Goal: Task Accomplishment & Management: Use online tool/utility

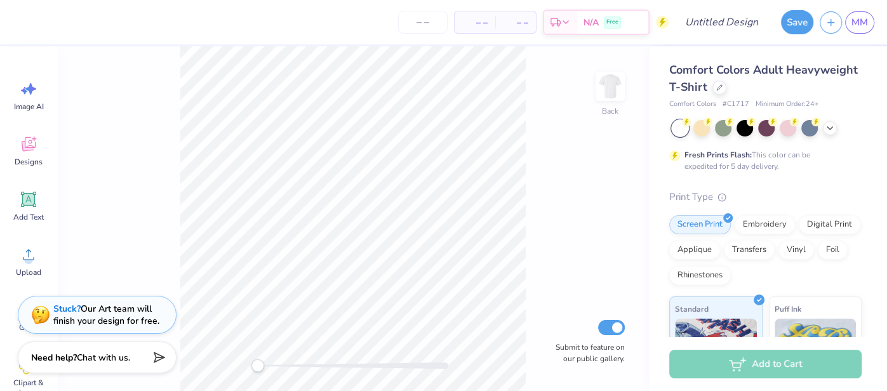
click at [868, 10] on div "Save MM" at bounding box center [831, 22] width 112 height 44
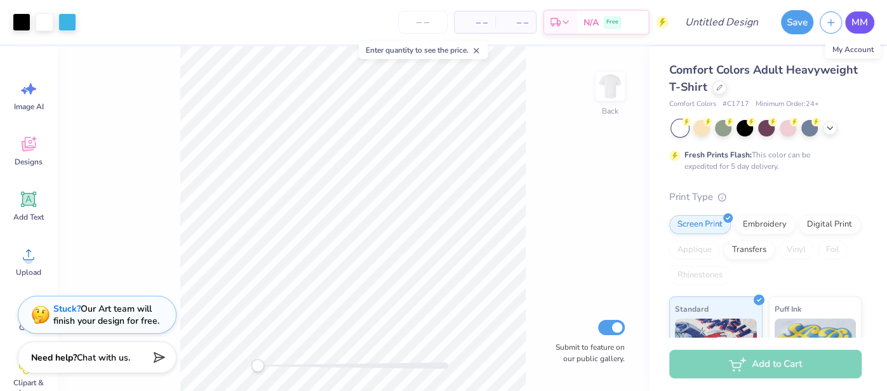
click at [864, 20] on span "MM" at bounding box center [860, 22] width 17 height 15
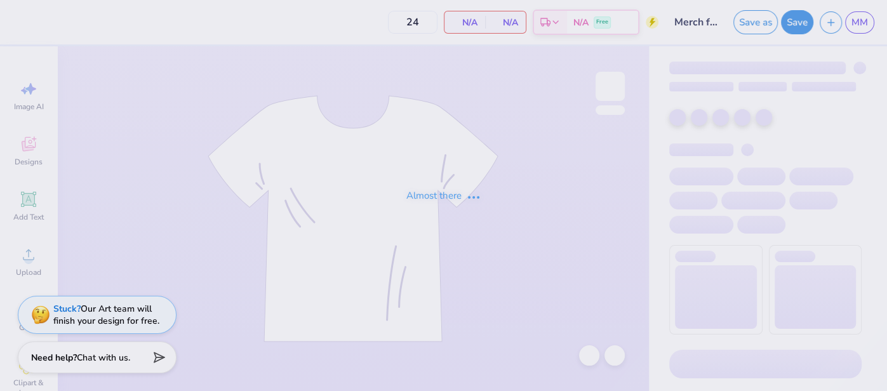
click at [674, 111] on div "Almost there" at bounding box center [443, 195] width 887 height 391
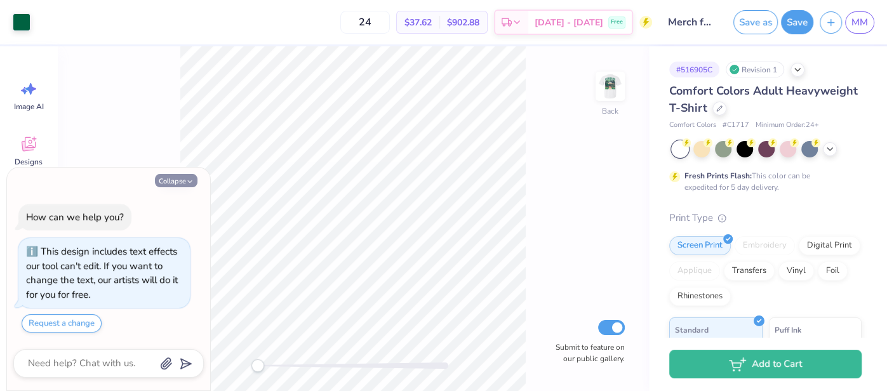
click at [166, 176] on button "Collapse" at bounding box center [176, 180] width 43 height 13
type textarea "x"
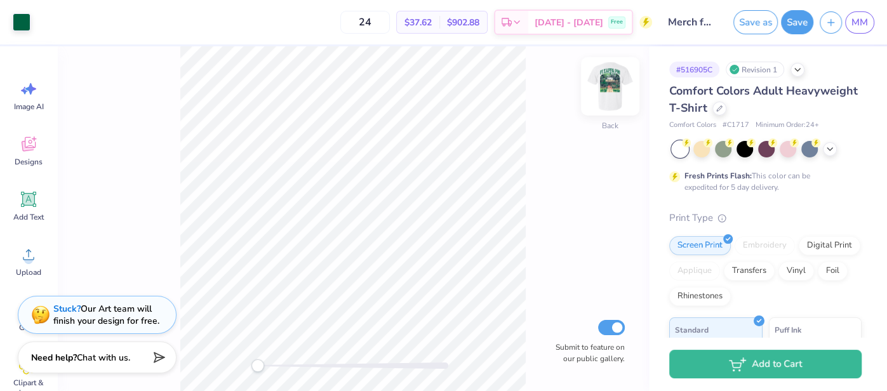
click at [611, 86] on img at bounding box center [610, 86] width 51 height 51
click at [615, 100] on img at bounding box center [610, 86] width 51 height 51
click at [615, 93] on img at bounding box center [610, 86] width 51 height 51
click at [795, 29] on button "Save" at bounding box center [797, 20] width 32 height 24
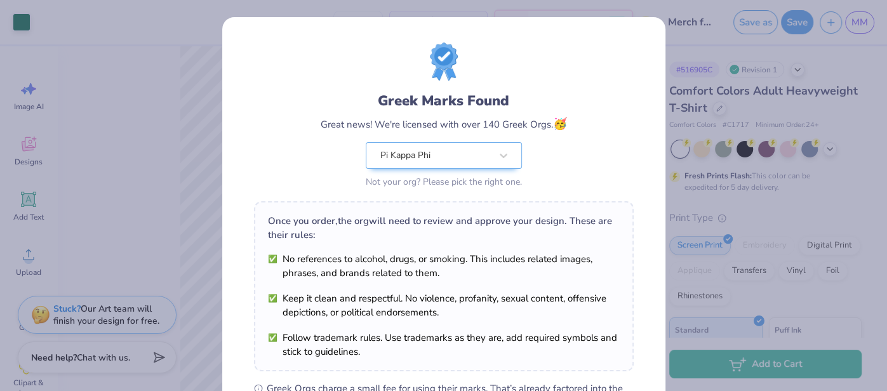
scroll to position [201, 0]
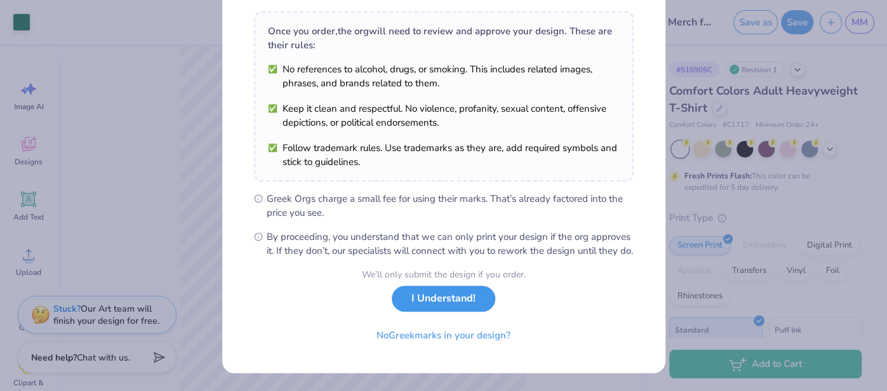
click at [441, 295] on button "I Understand!" at bounding box center [444, 299] width 104 height 26
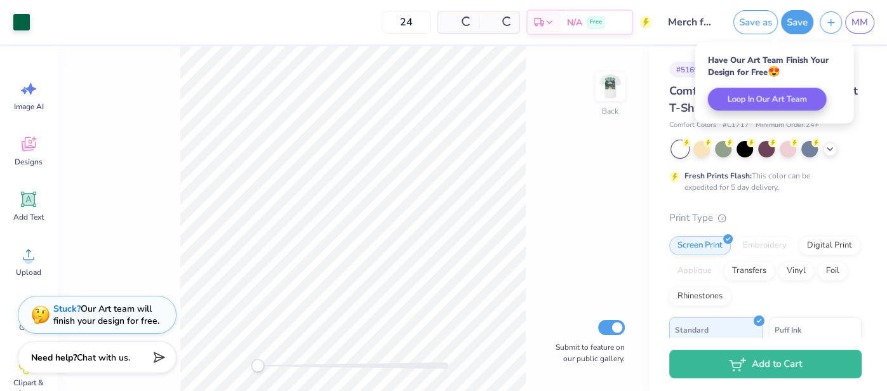
scroll to position [15, 0]
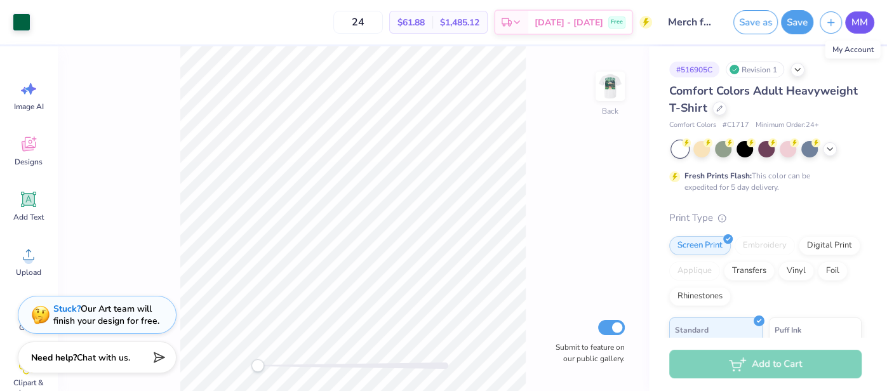
click at [867, 24] on span "MM" at bounding box center [860, 22] width 17 height 15
